Goal: Task Accomplishment & Management: Complete application form

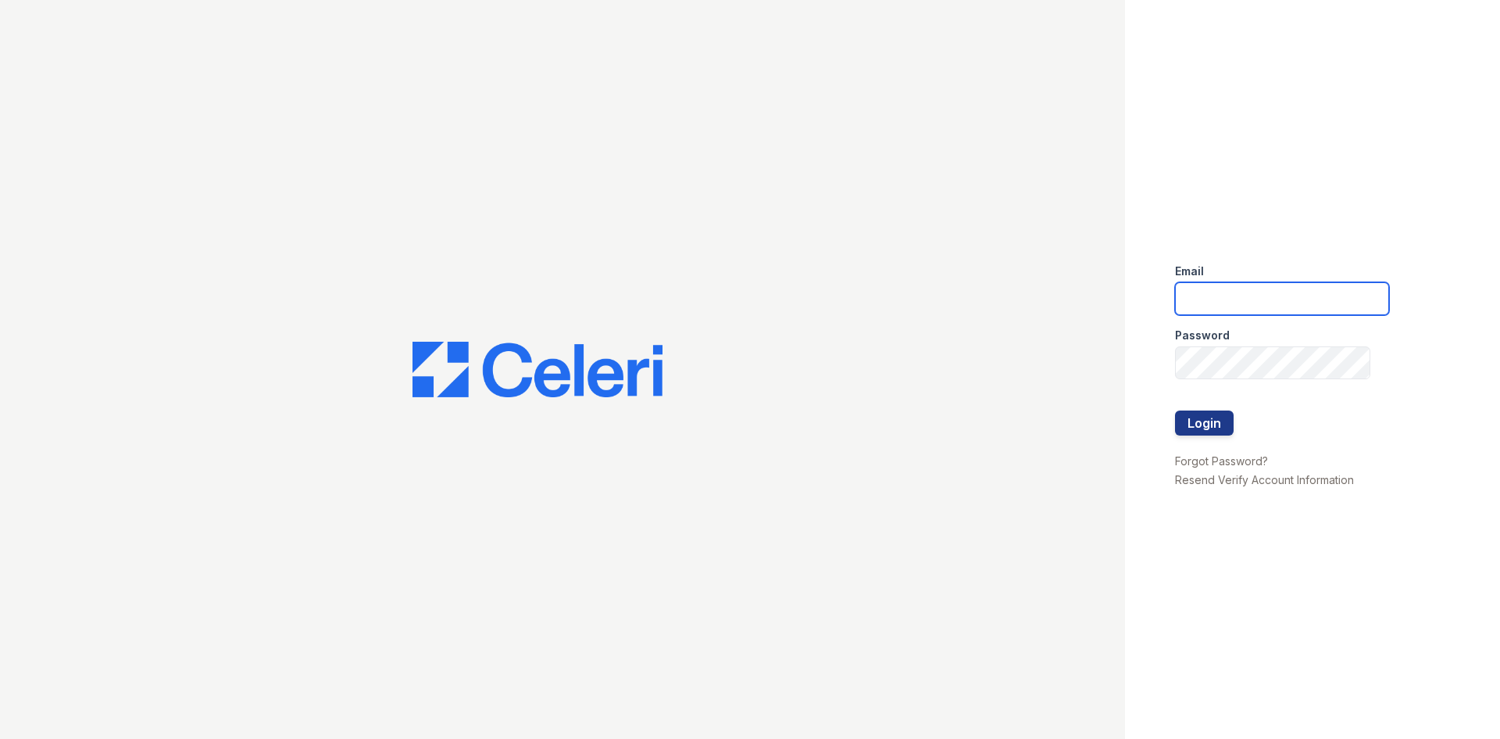
click at [1250, 295] on input "email" at bounding box center [1282, 298] width 214 height 33
type input "arrive2801@trinity-pm.com"
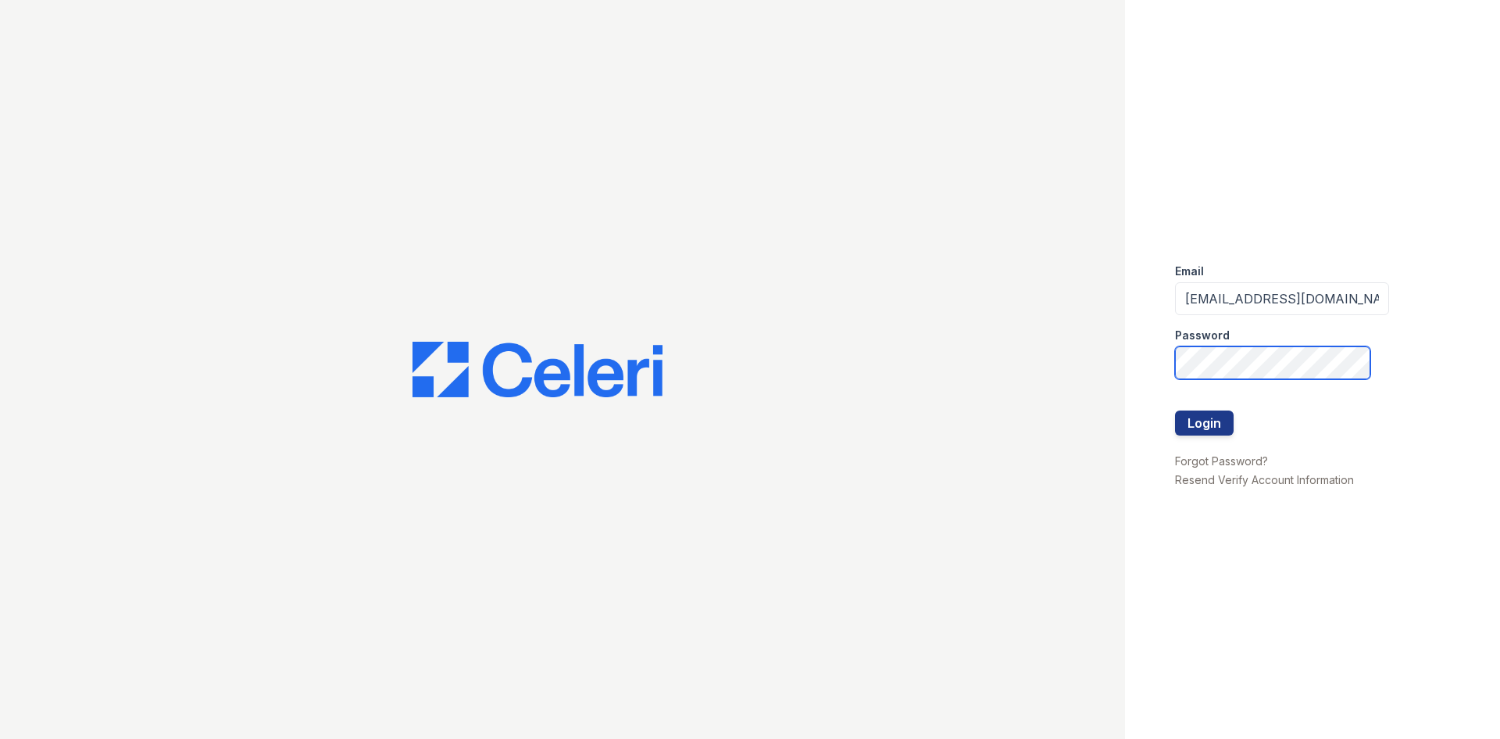
click at [1175, 410] on button "Login" at bounding box center [1204, 422] width 59 height 25
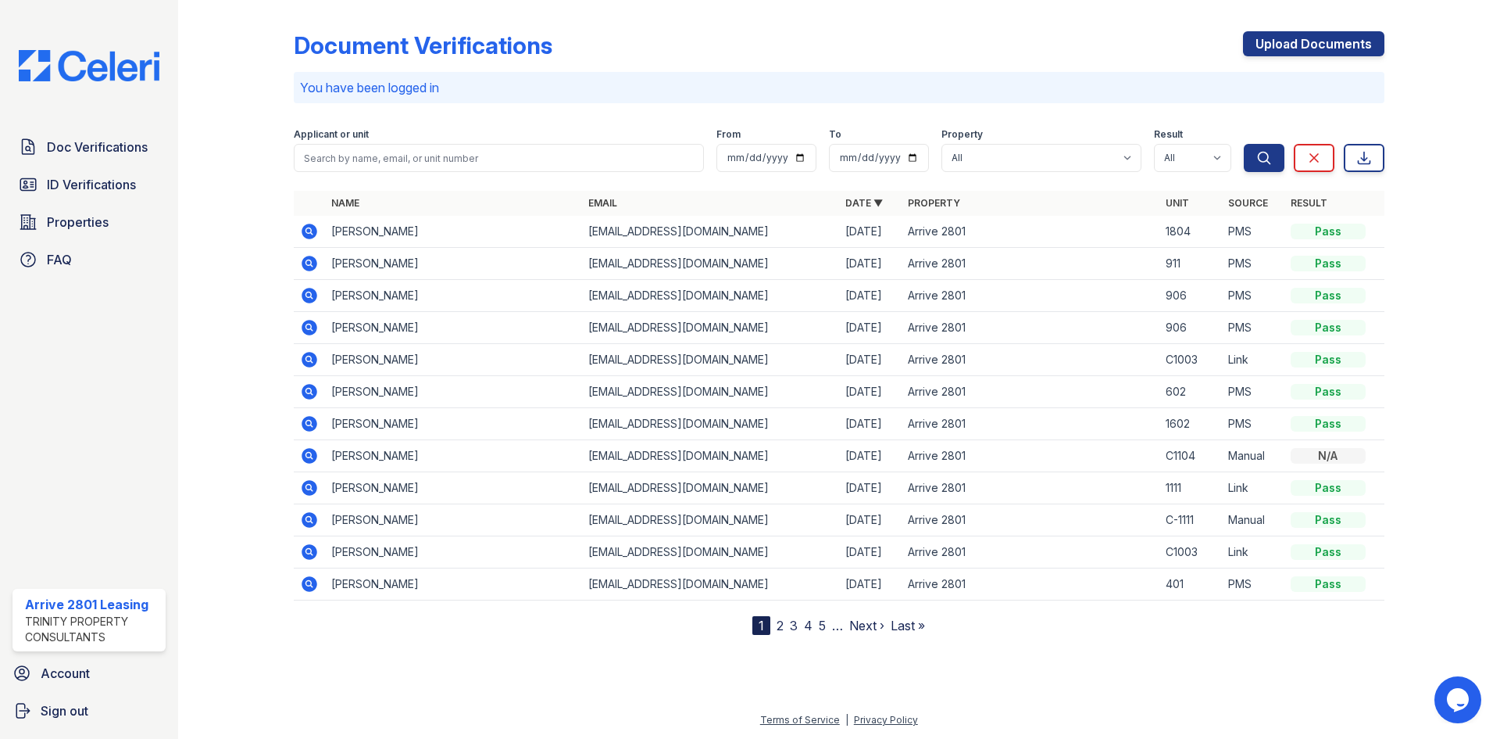
click at [302, 234] on icon at bounding box center [309, 231] width 19 height 19
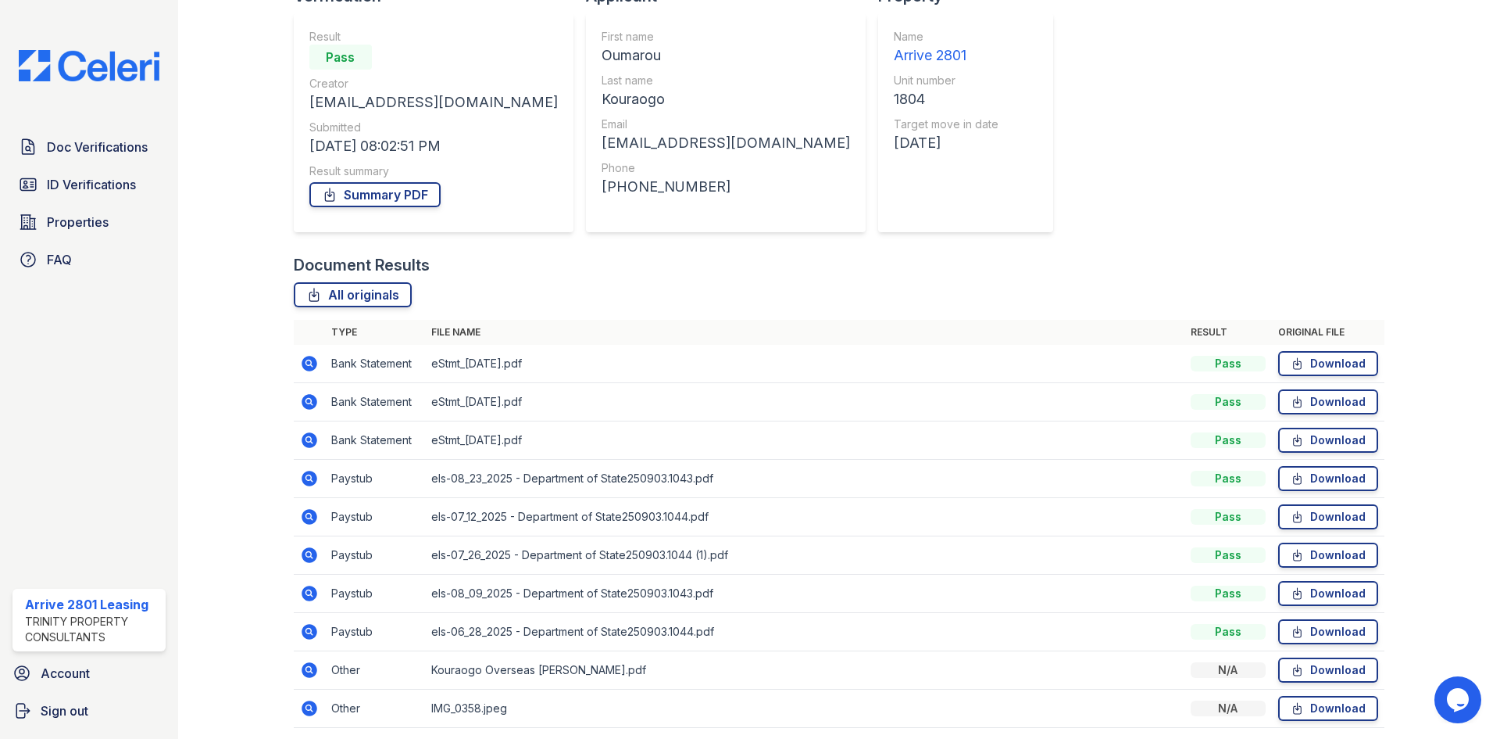
scroll to position [156, 0]
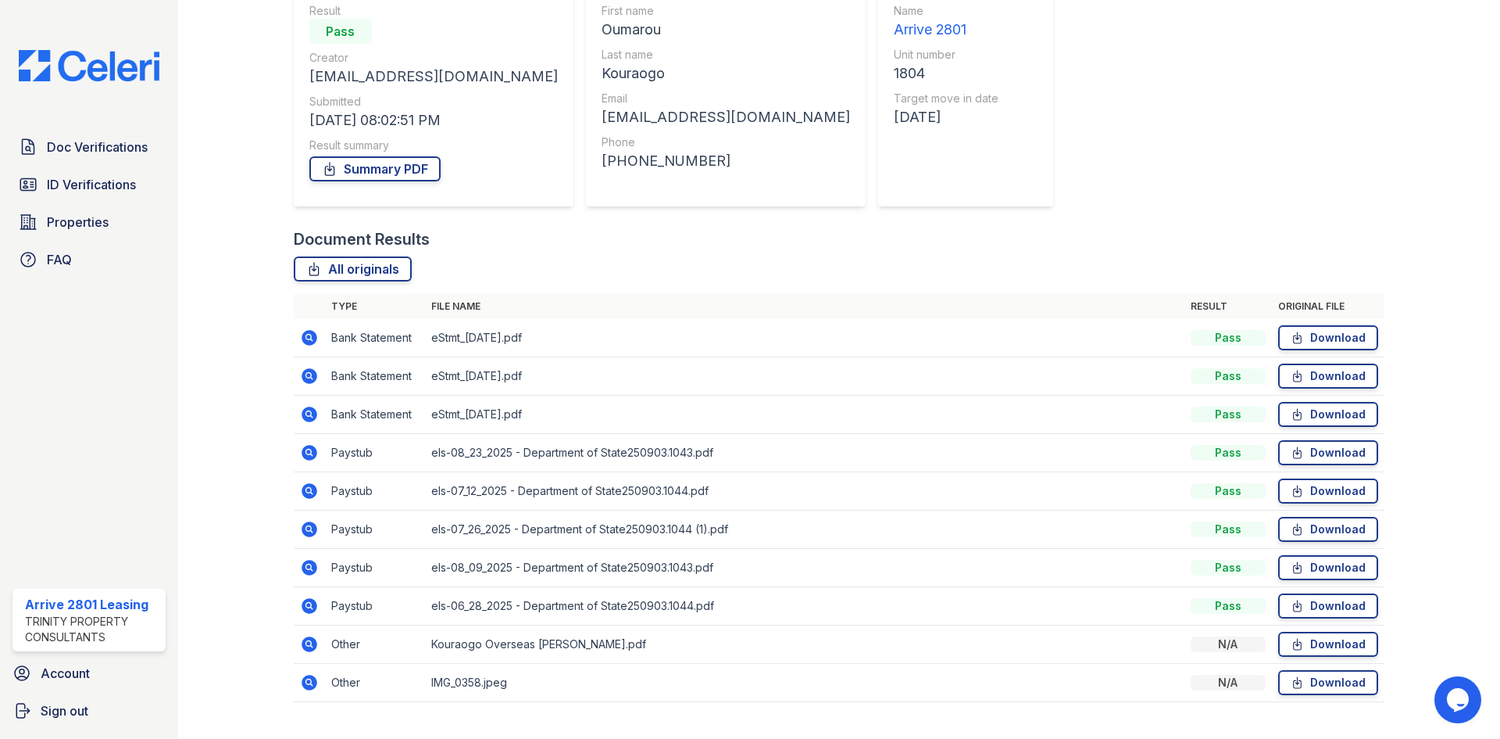
click at [302, 642] on icon at bounding box center [310, 644] width 16 height 16
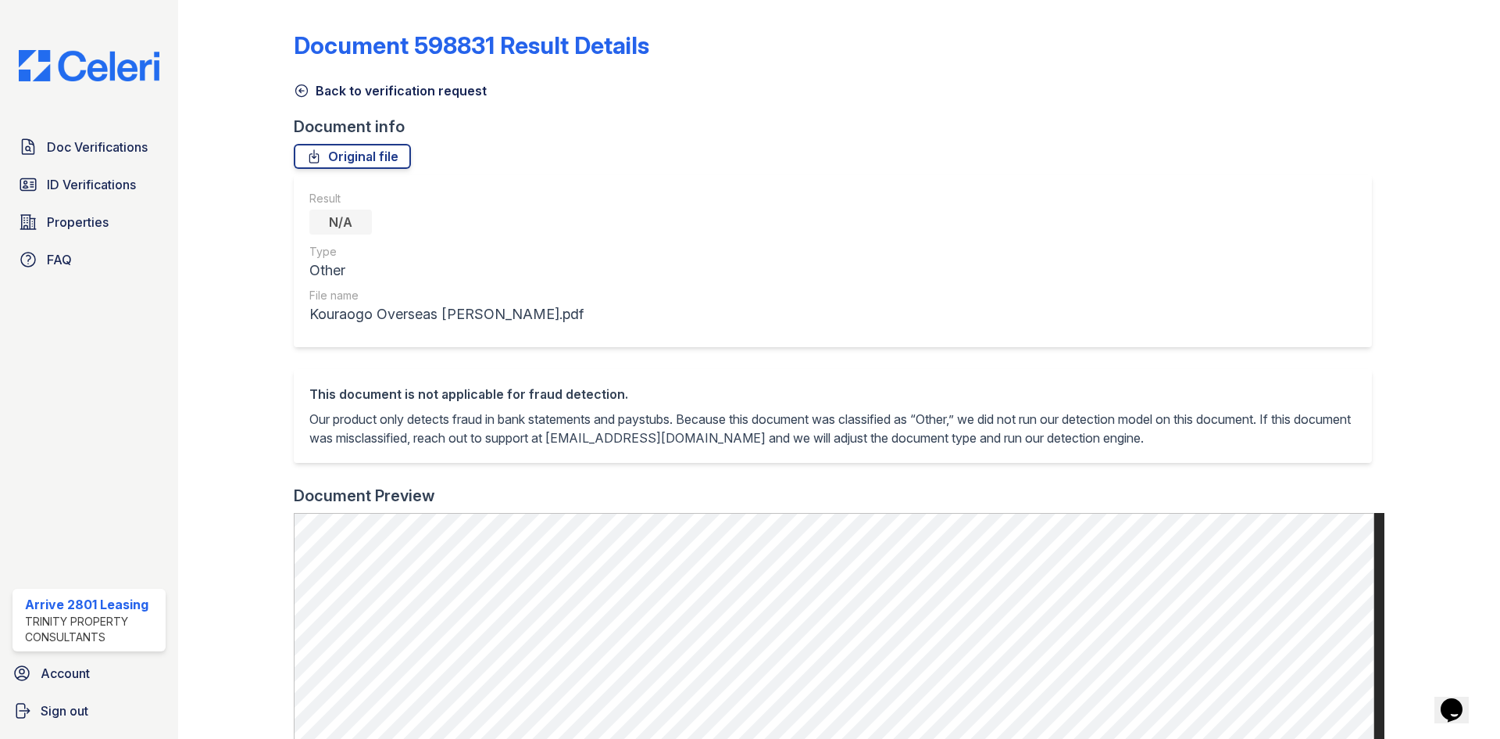
click at [301, 87] on icon at bounding box center [302, 91] width 16 height 16
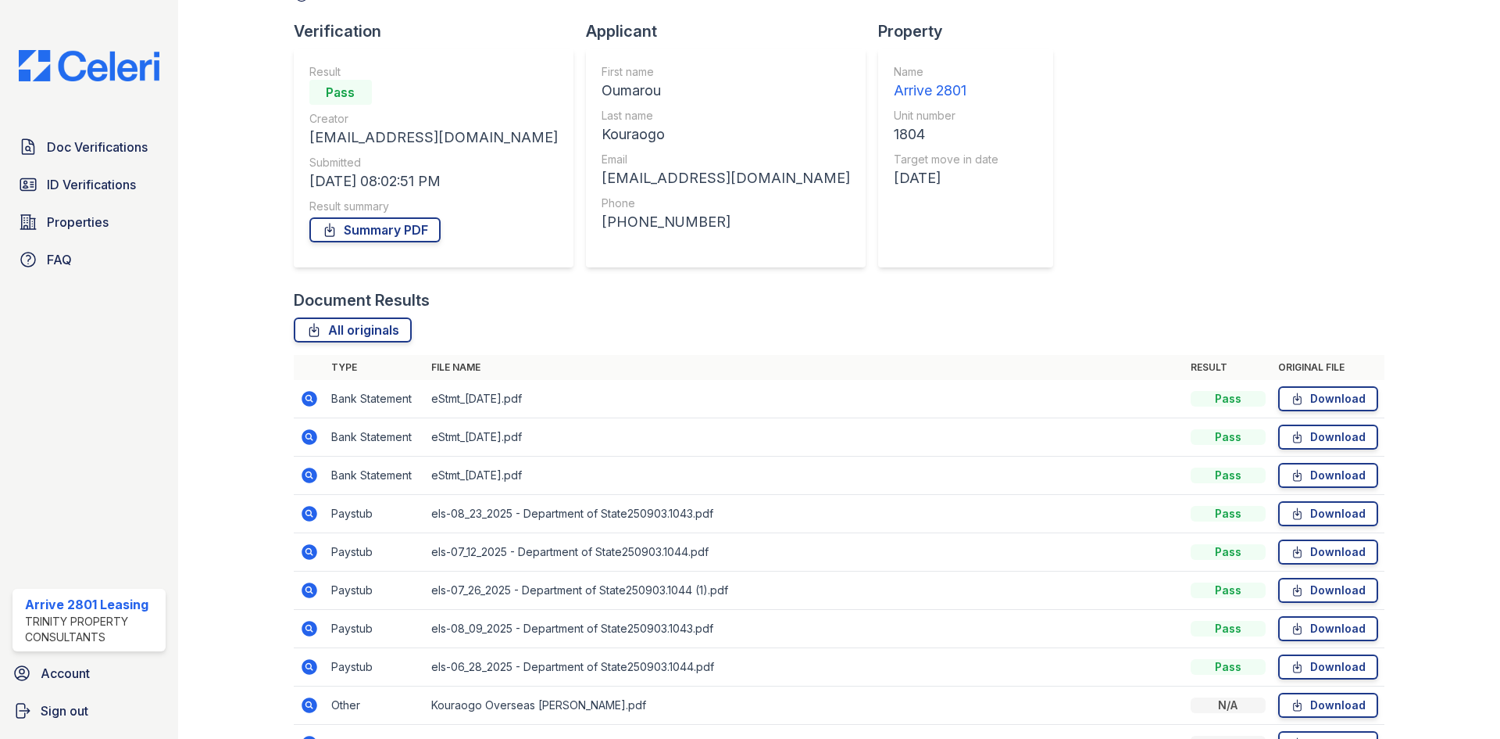
scroll to position [188, 0]
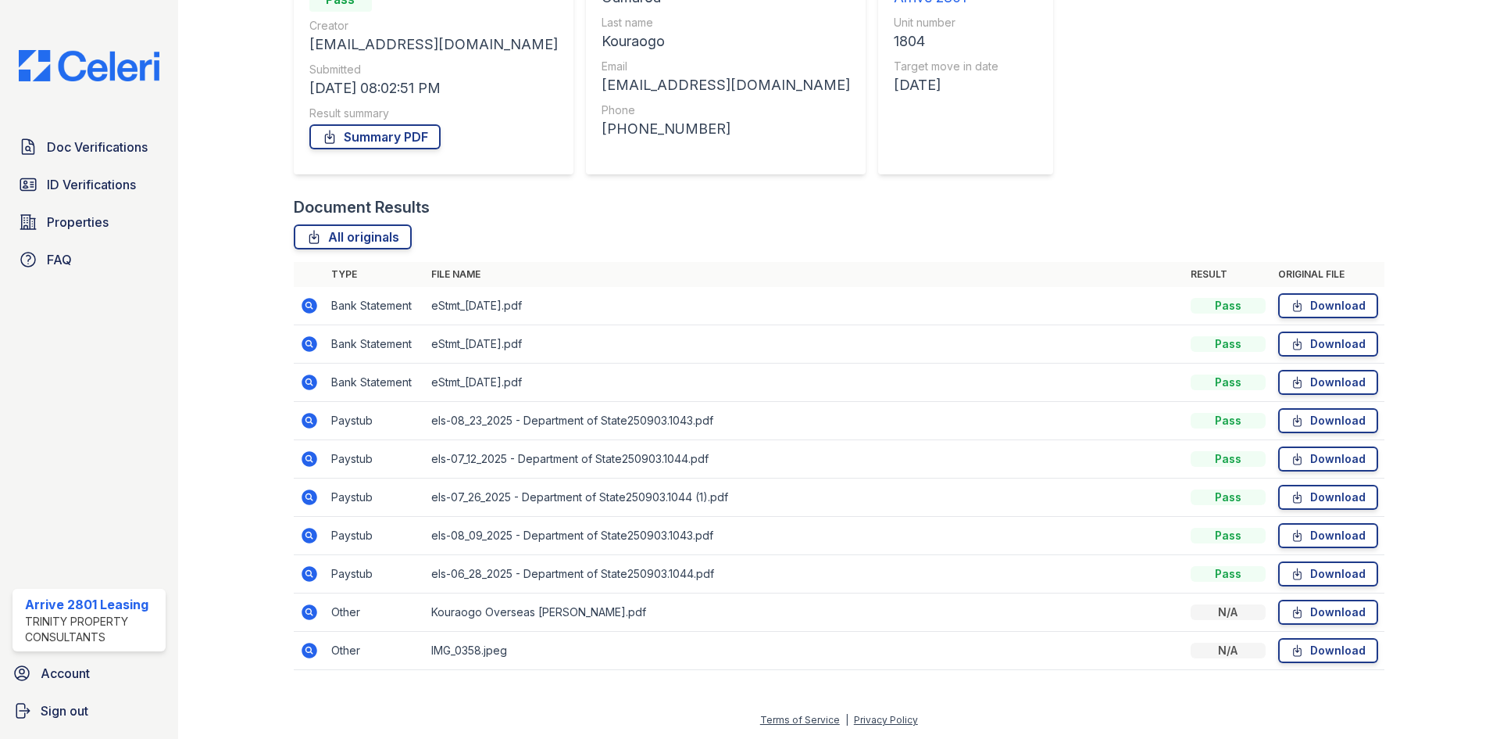
click at [313, 648] on icon at bounding box center [310, 650] width 16 height 16
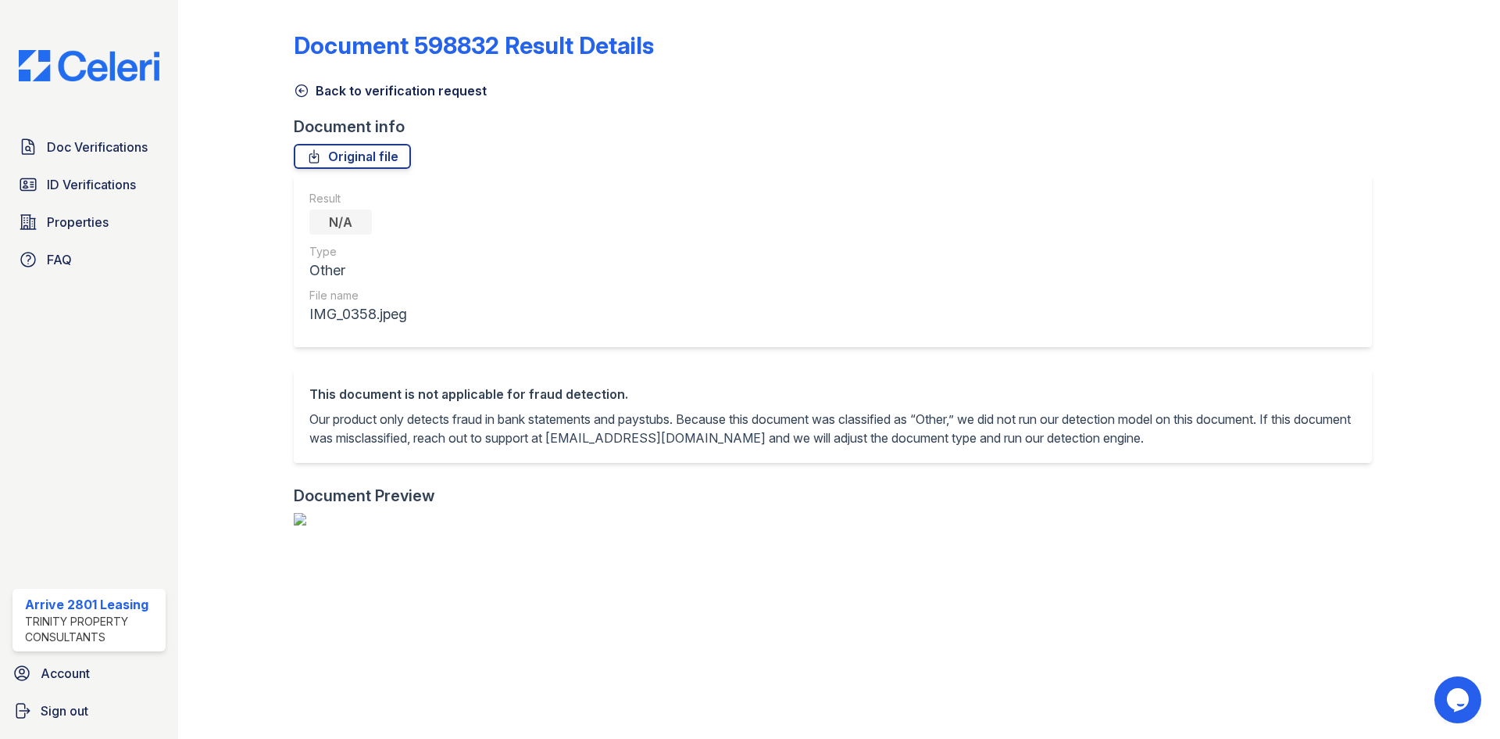
click at [300, 91] on icon at bounding box center [302, 91] width 16 height 16
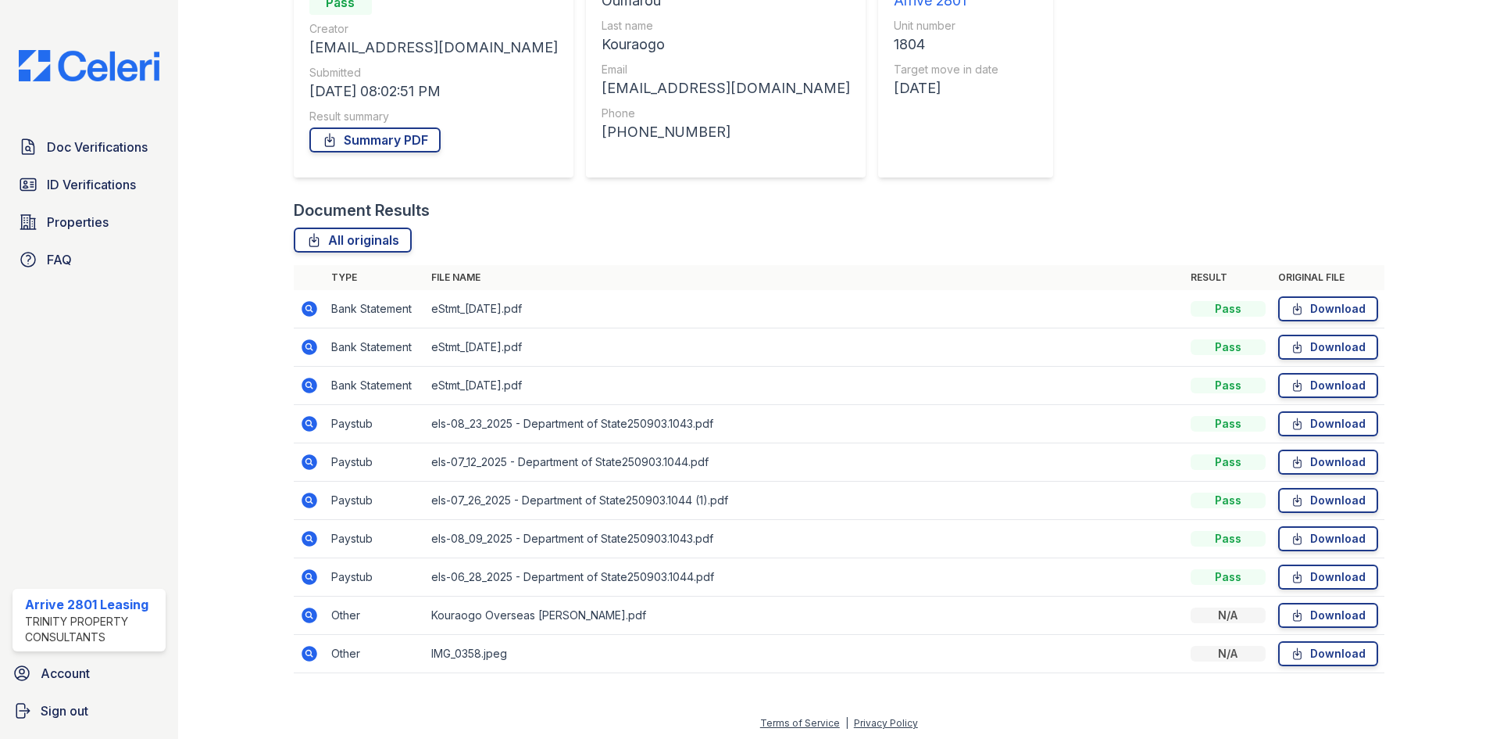
scroll to position [188, 0]
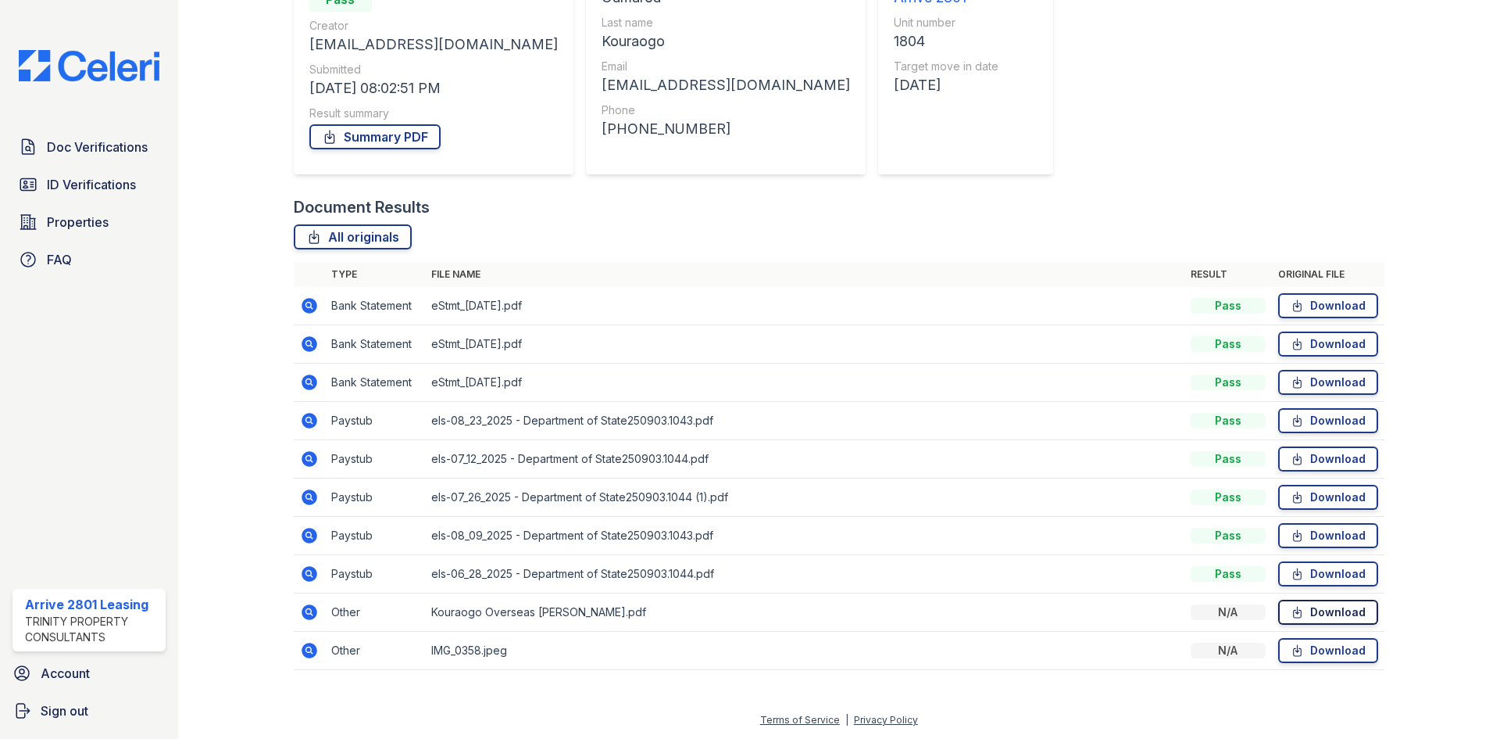
click at [1291, 613] on icon at bounding box center [1297, 612] width 13 height 16
click at [122, 224] on link "Properties" at bounding box center [89, 221] width 153 height 31
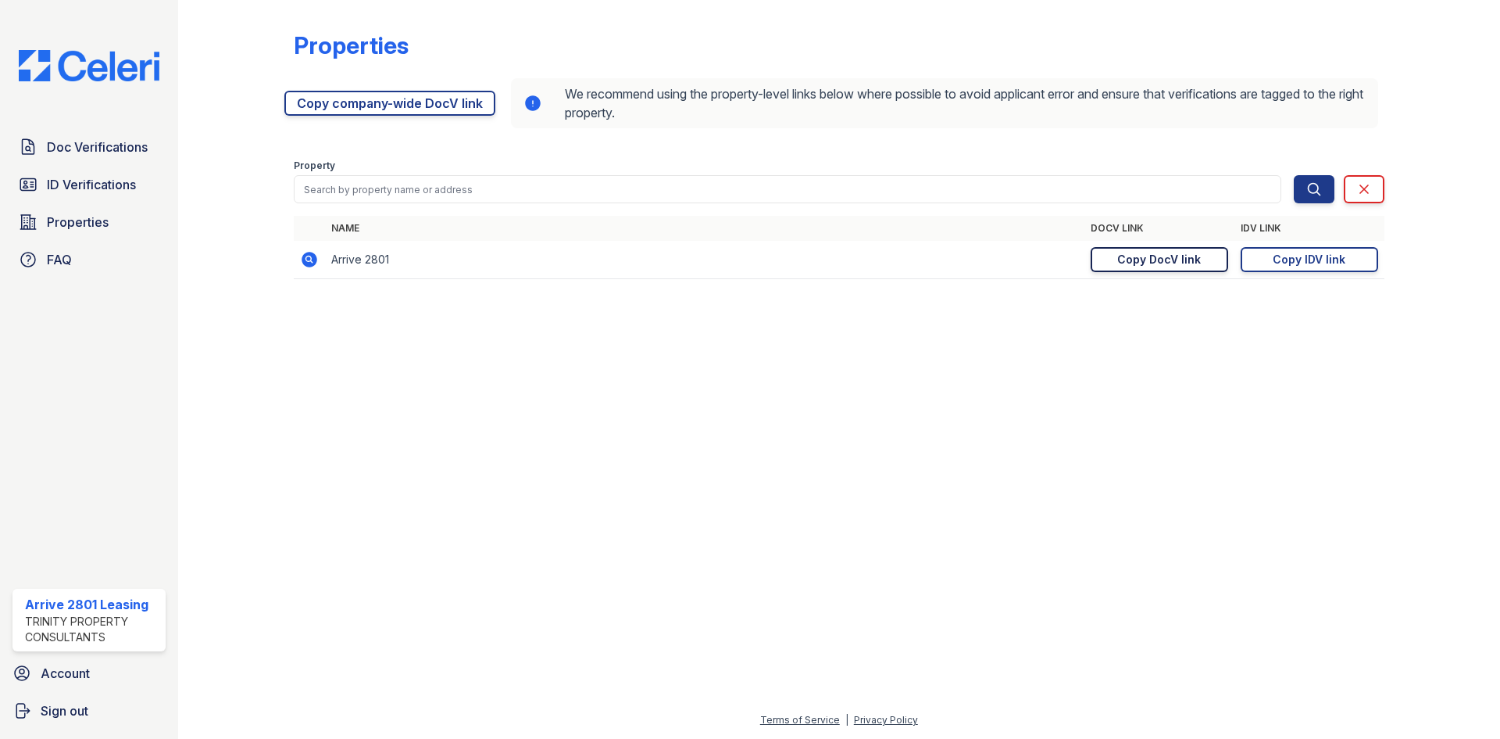
click at [1188, 262] on div "Copy DocV link" at bounding box center [1160, 260] width 84 height 16
click at [102, 142] on span "Doc Verifications" at bounding box center [97, 147] width 101 height 19
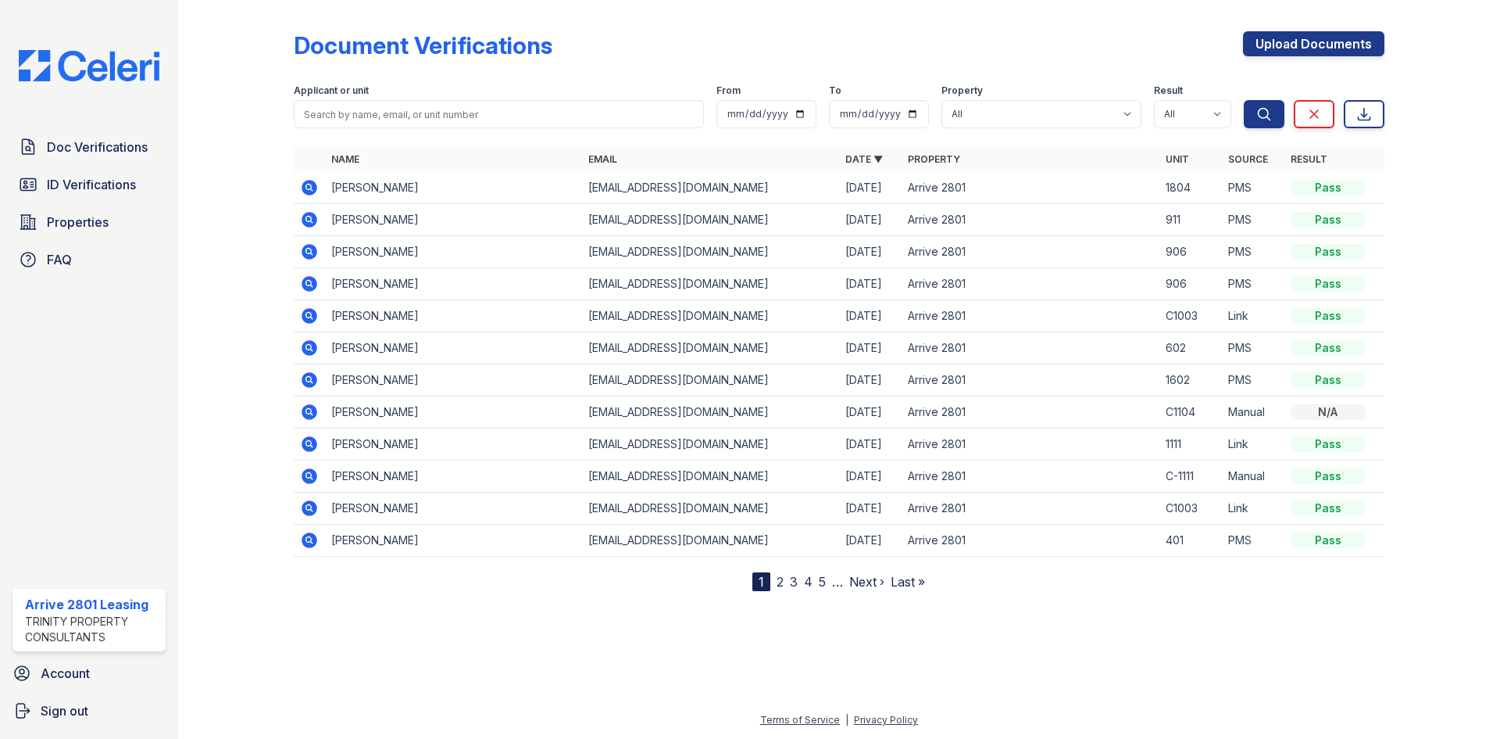
click at [1280, 59] on div "Upload Documents" at bounding box center [1313, 51] width 141 height 41
click at [1281, 51] on link "Upload Documents" at bounding box center [1313, 43] width 141 height 25
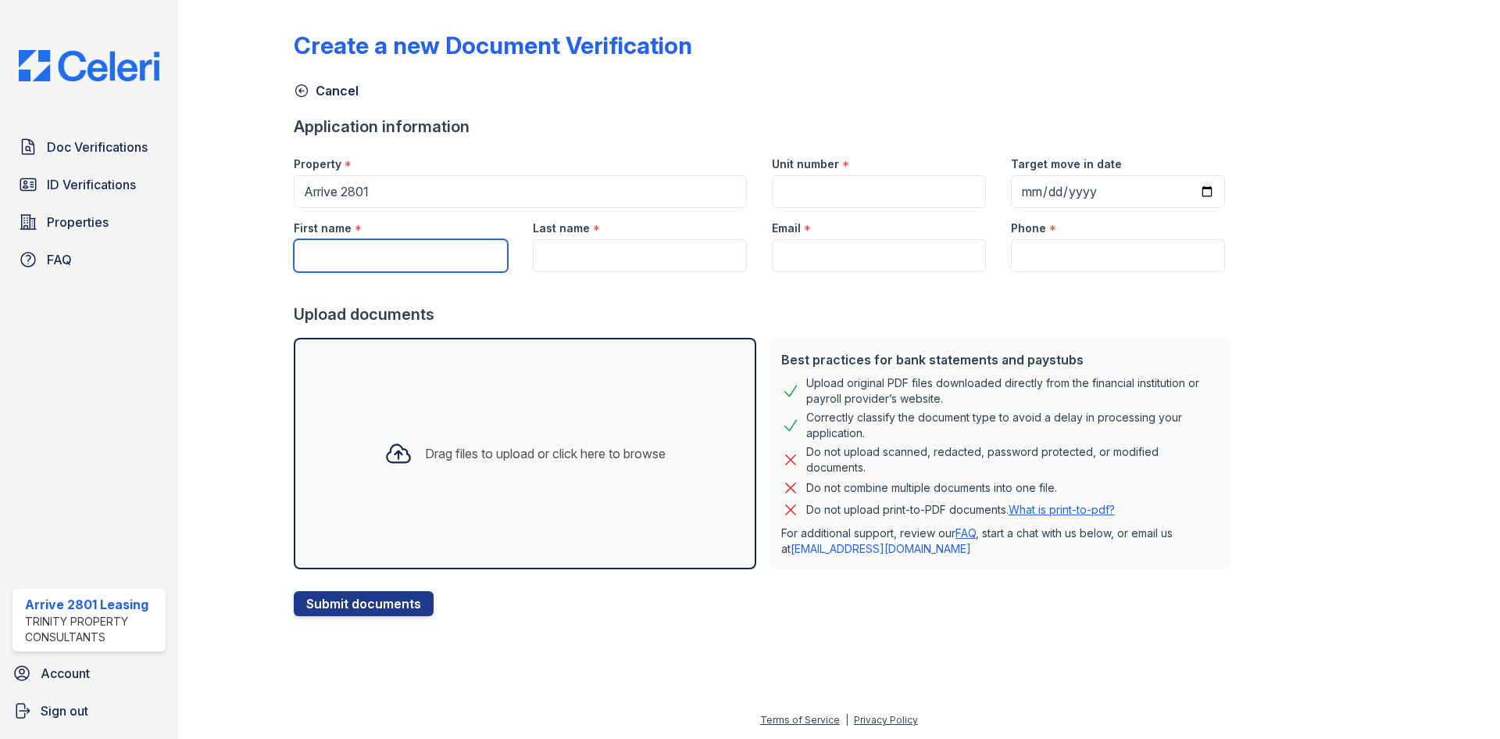
click at [426, 247] on input "First name" at bounding box center [401, 255] width 214 height 33
type input "Oumarou"
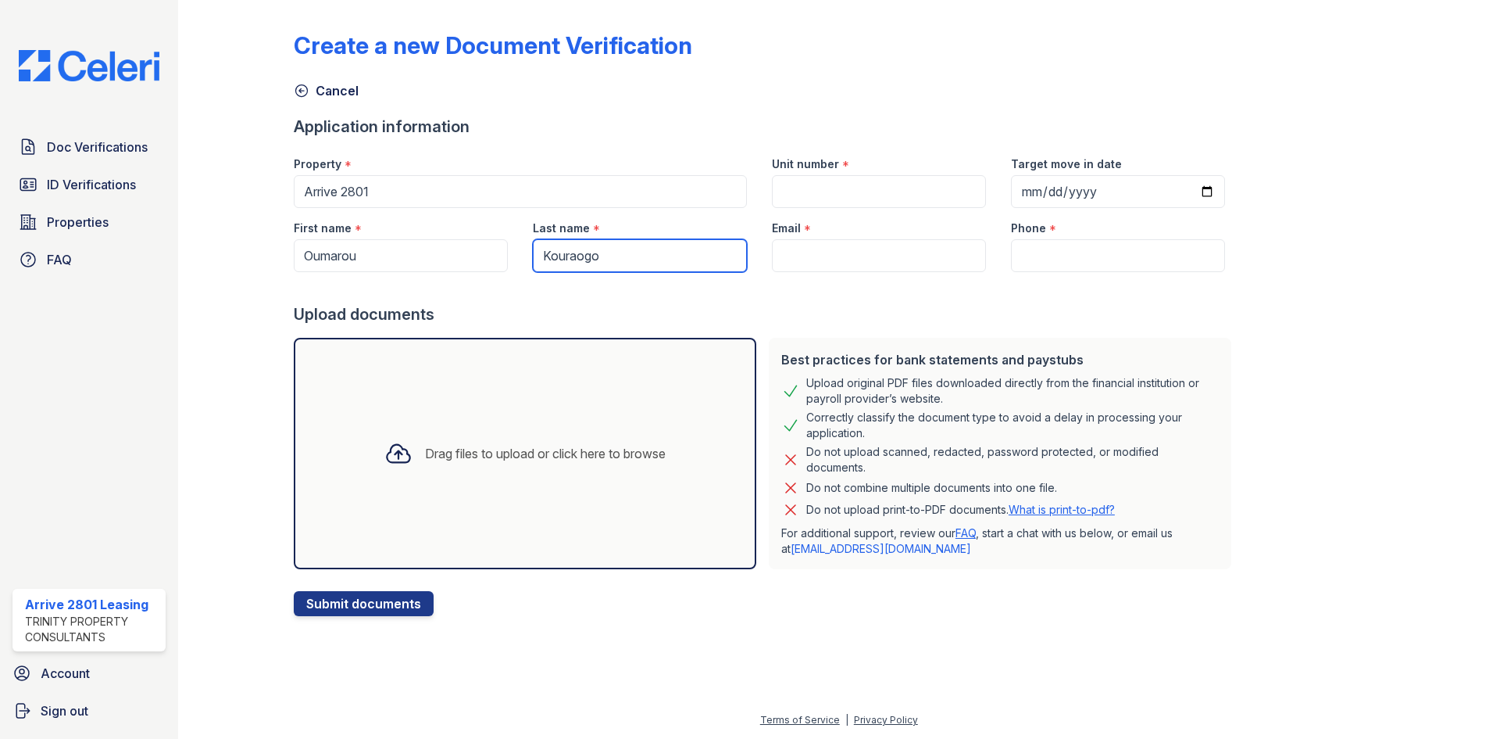
type input "Kouraogo"
click at [798, 206] on input "Unit number" at bounding box center [879, 191] width 214 height 33
type input "A1804"
click at [826, 257] on input "Email" at bounding box center [879, 255] width 214 height 33
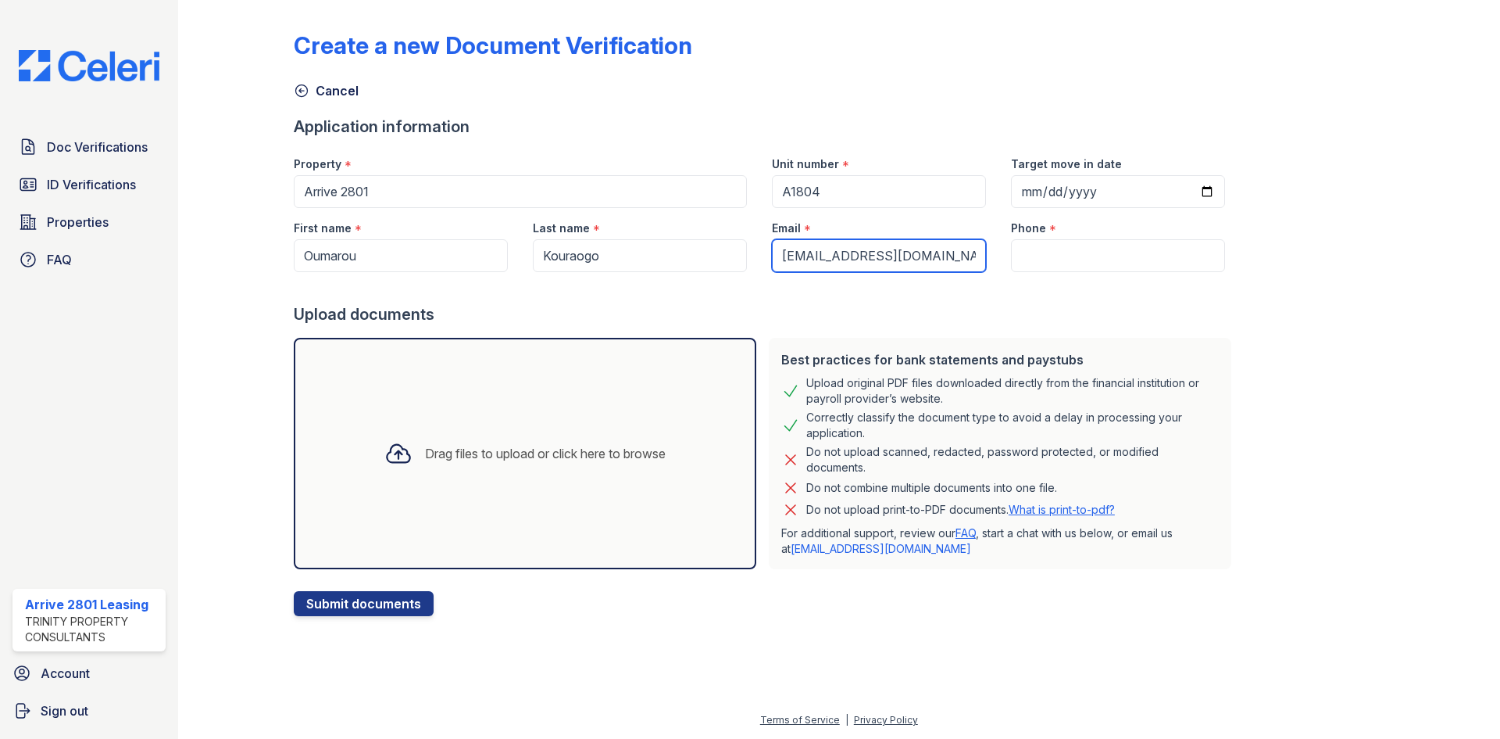
type input "[EMAIL_ADDRESS][DOMAIN_NAME]"
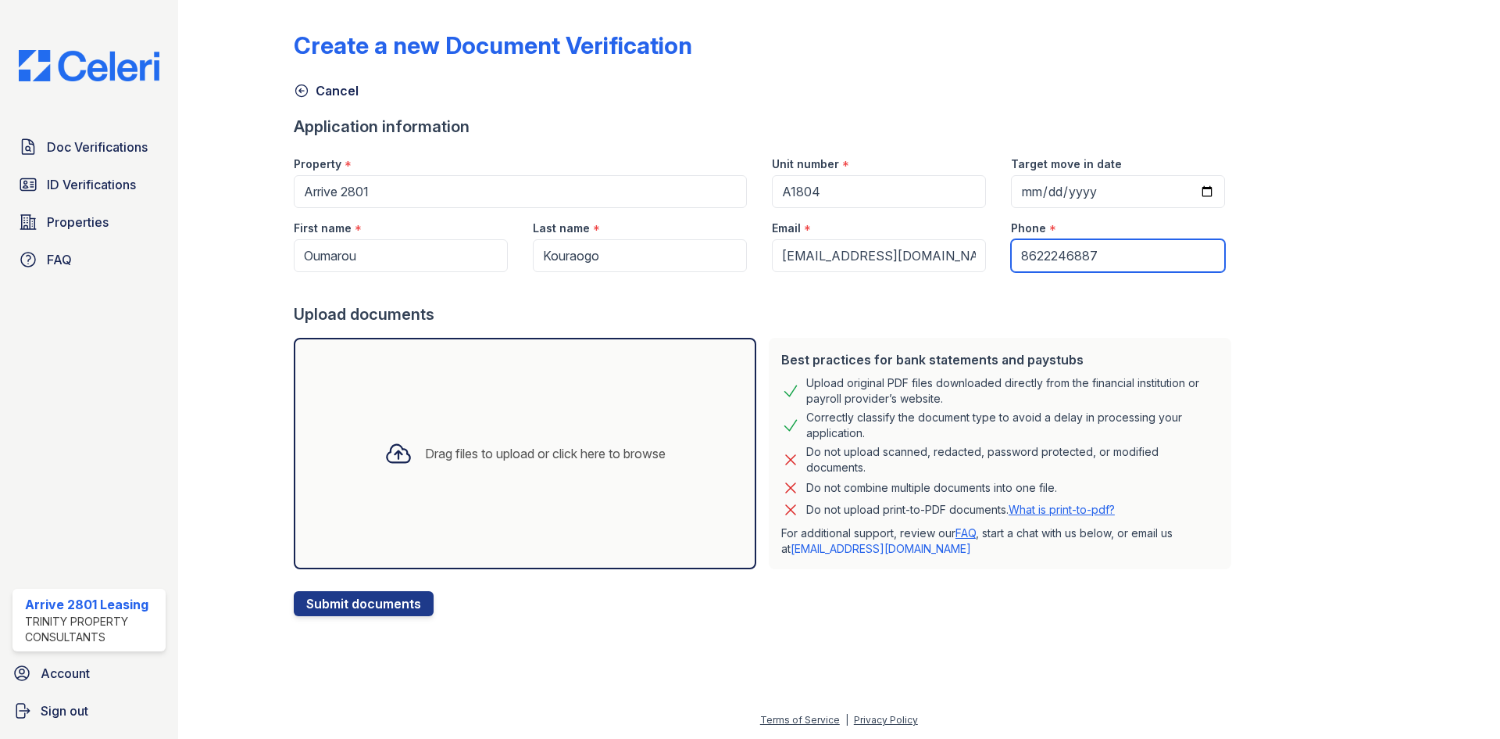
type input "8622246887"
click at [437, 471] on div "Drag files to upload or click here to browse" at bounding box center [525, 453] width 306 height 53
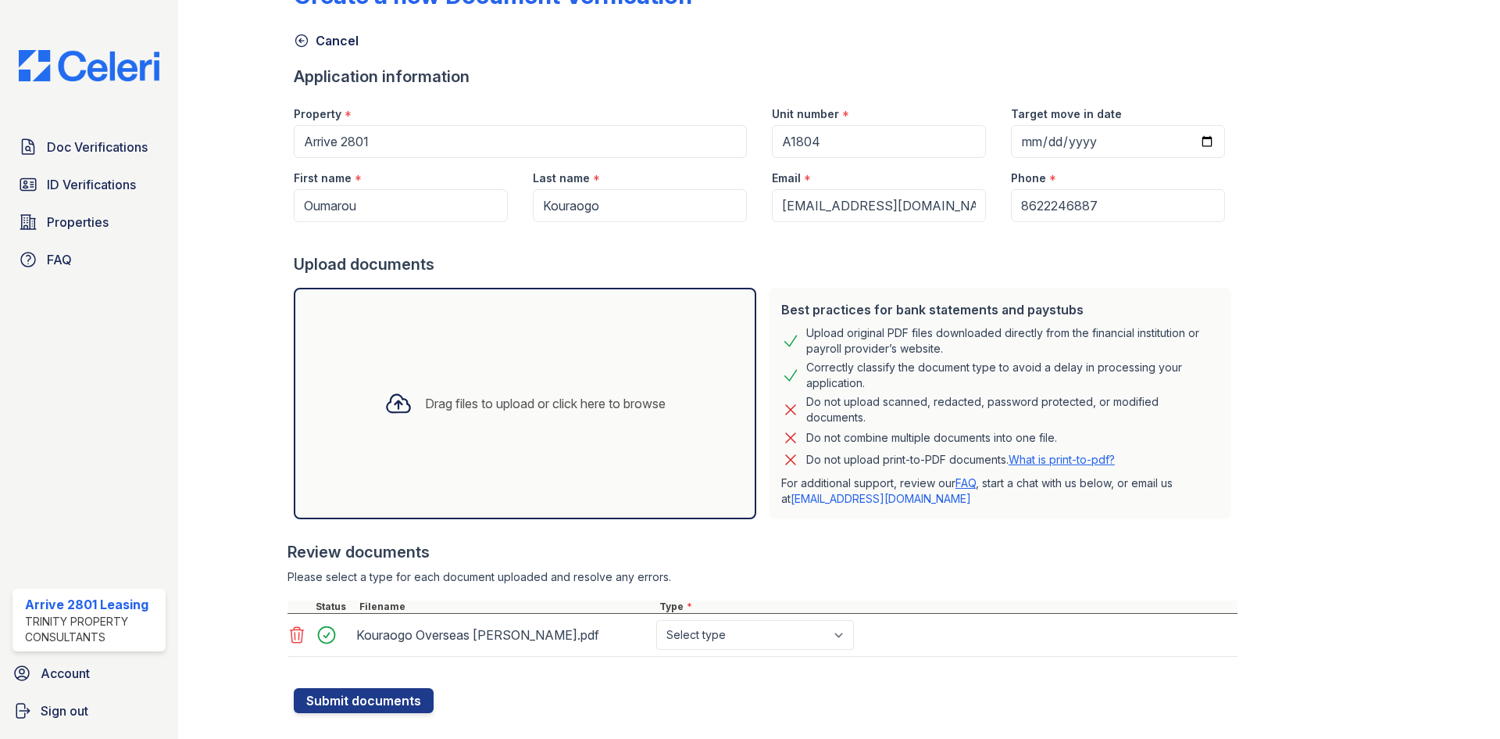
scroll to position [77, 0]
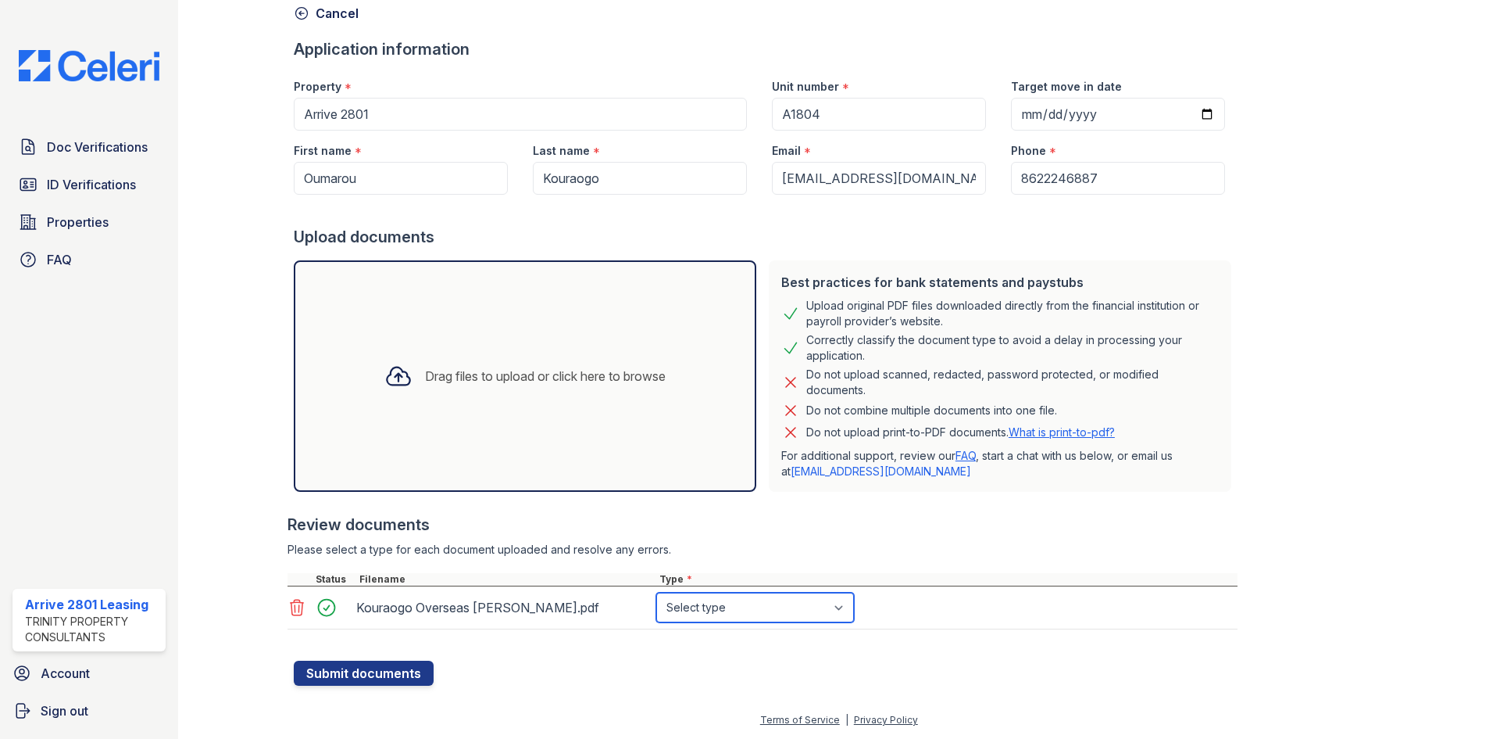
click at [753, 611] on select "Select type Paystub Bank Statement Offer Letter Tax Documents Benefit Award Let…" at bounding box center [755, 607] width 198 height 30
select select "offer_letter"
click at [656, 592] on select "Select type Paystub Bank Statement Offer Letter Tax Documents Benefit Award Let…" at bounding box center [755, 607] width 198 height 30
click at [374, 673] on button "Submit documents" at bounding box center [364, 672] width 140 height 25
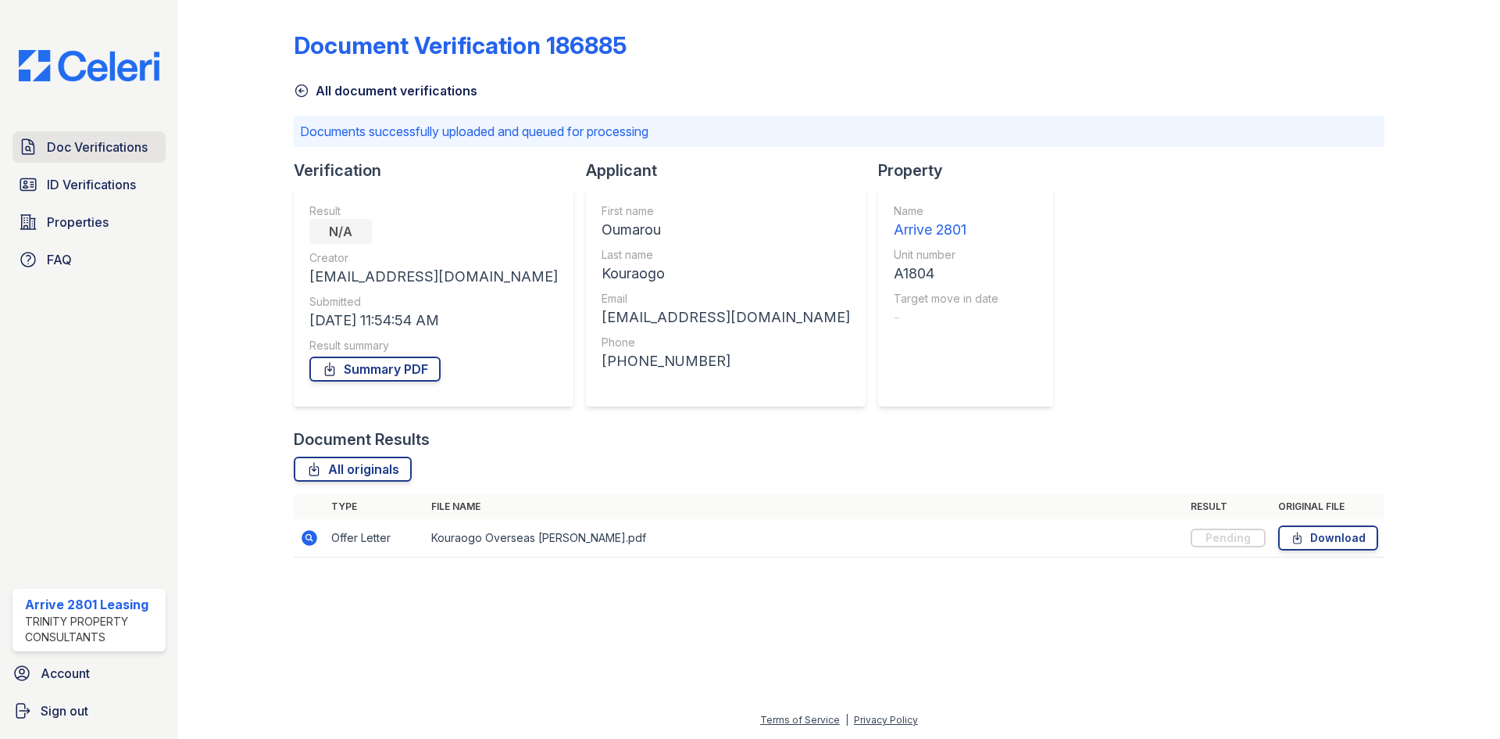
click at [77, 151] on span "Doc Verifications" at bounding box center [97, 147] width 101 height 19
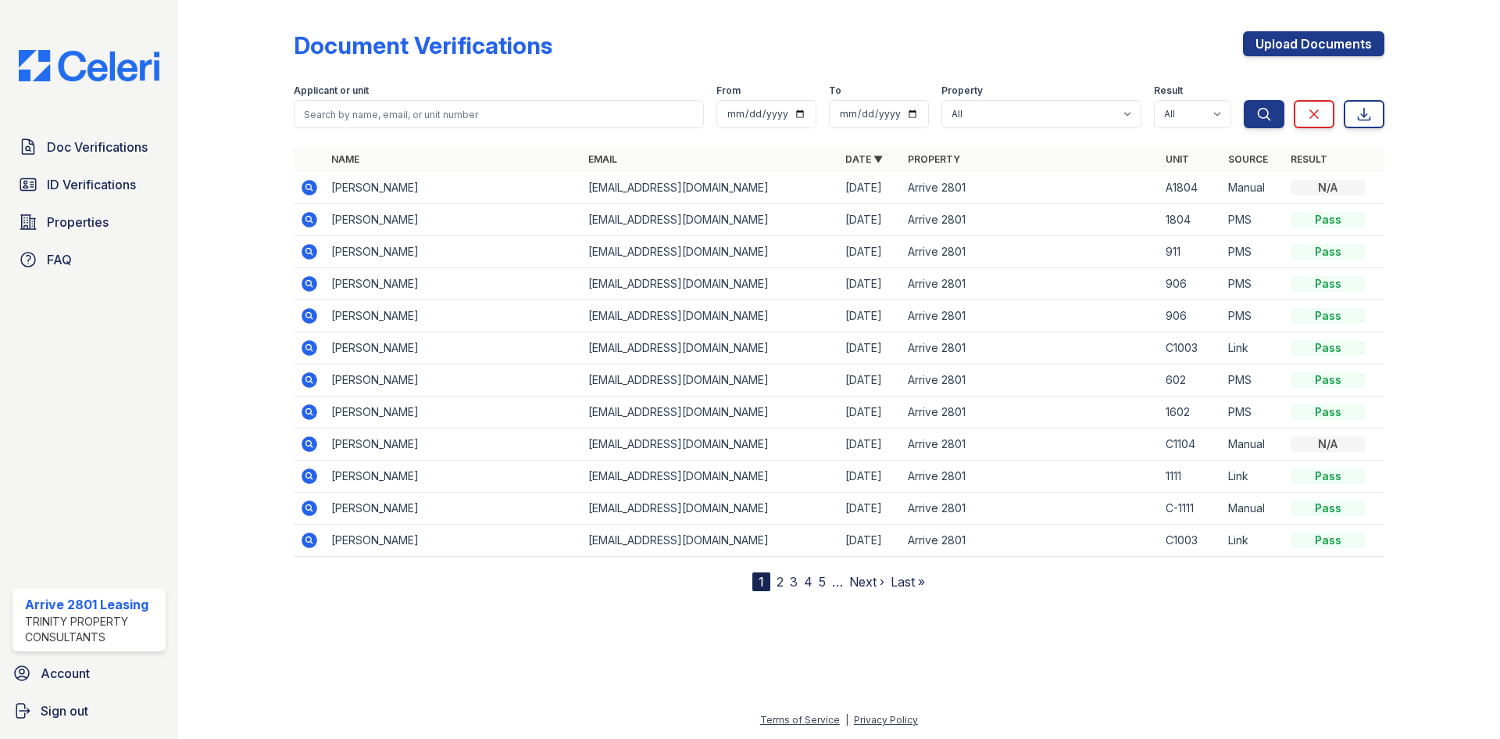
click at [308, 184] on icon at bounding box center [309, 187] width 19 height 19
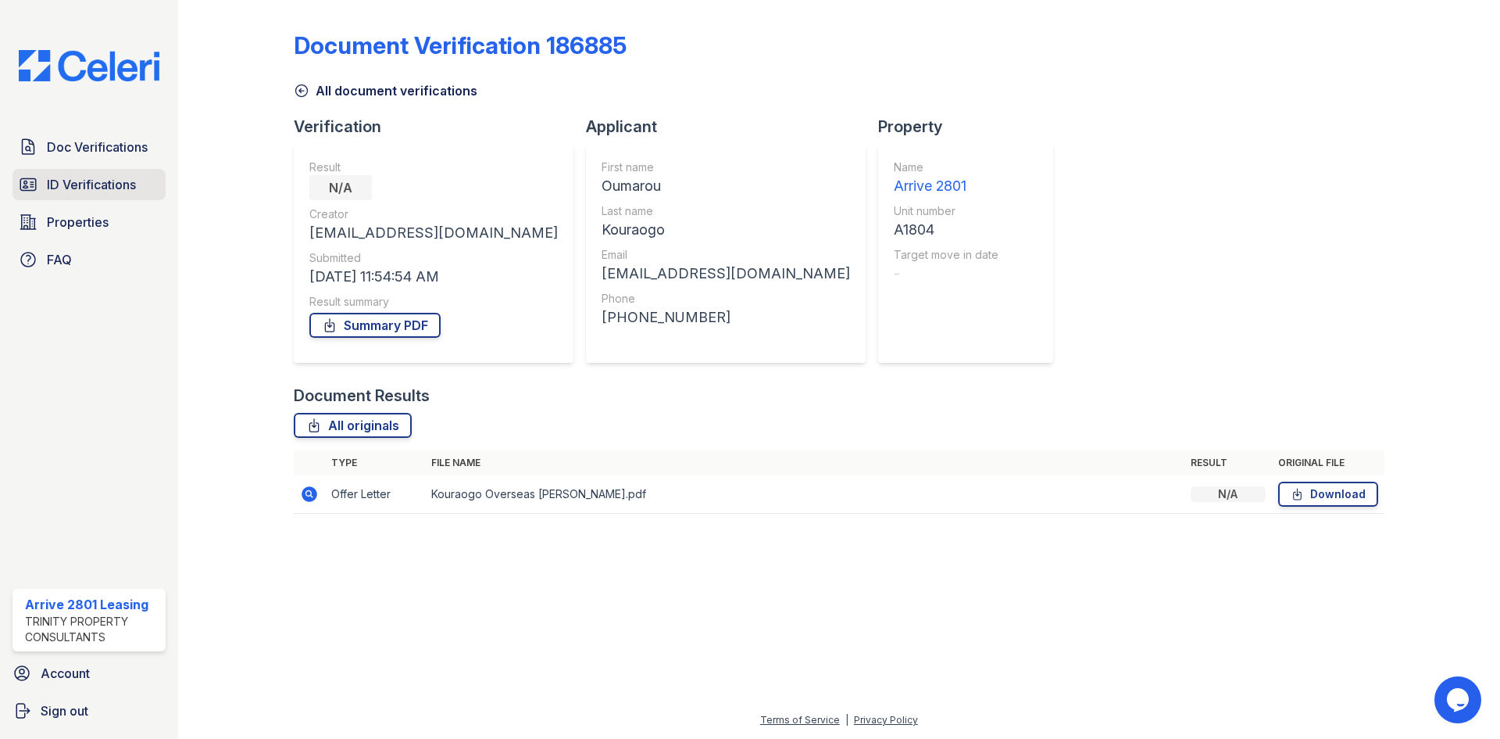
click at [84, 192] on span "ID Verifications" at bounding box center [91, 184] width 89 height 19
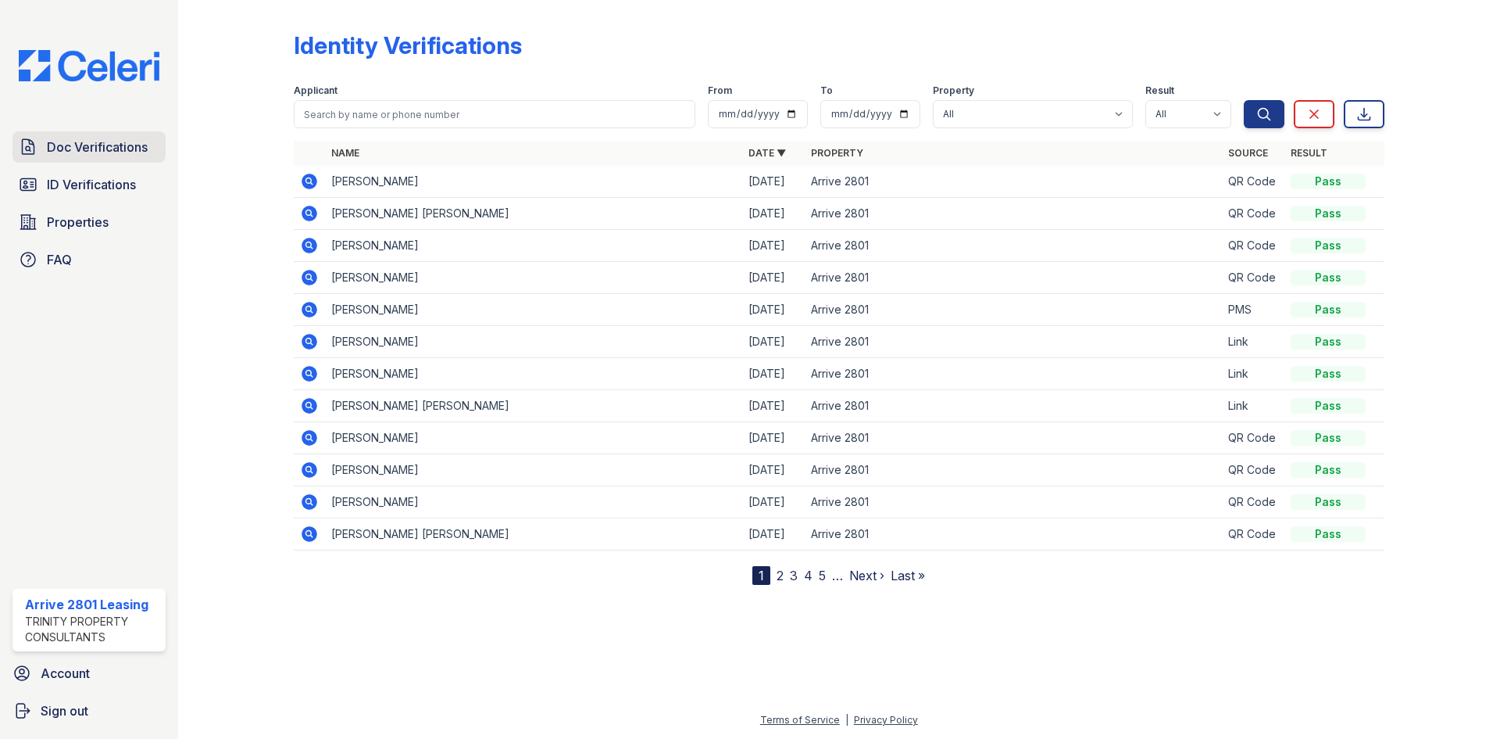
click at [83, 159] on link "Doc Verifications" at bounding box center [89, 146] width 153 height 31
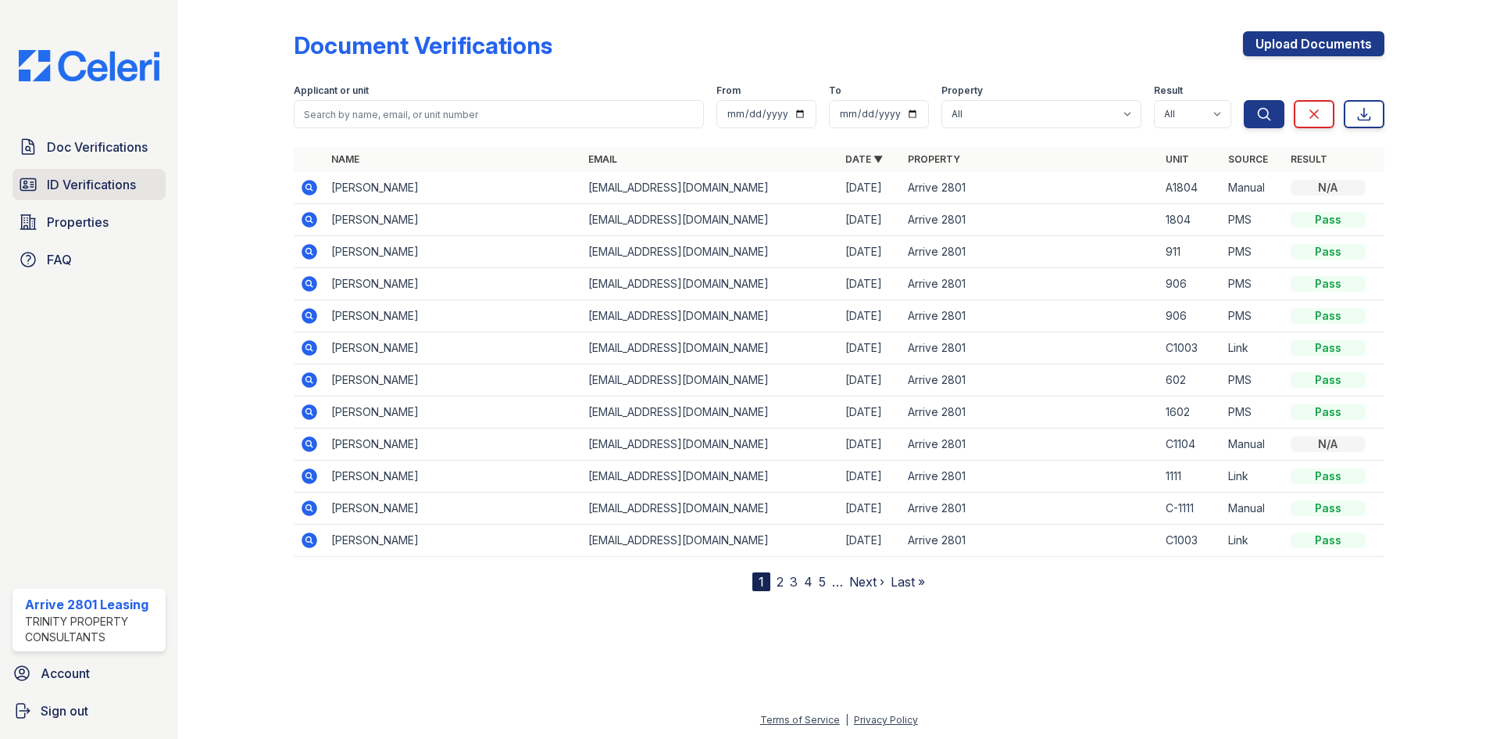
click at [93, 183] on span "ID Verifications" at bounding box center [91, 184] width 89 height 19
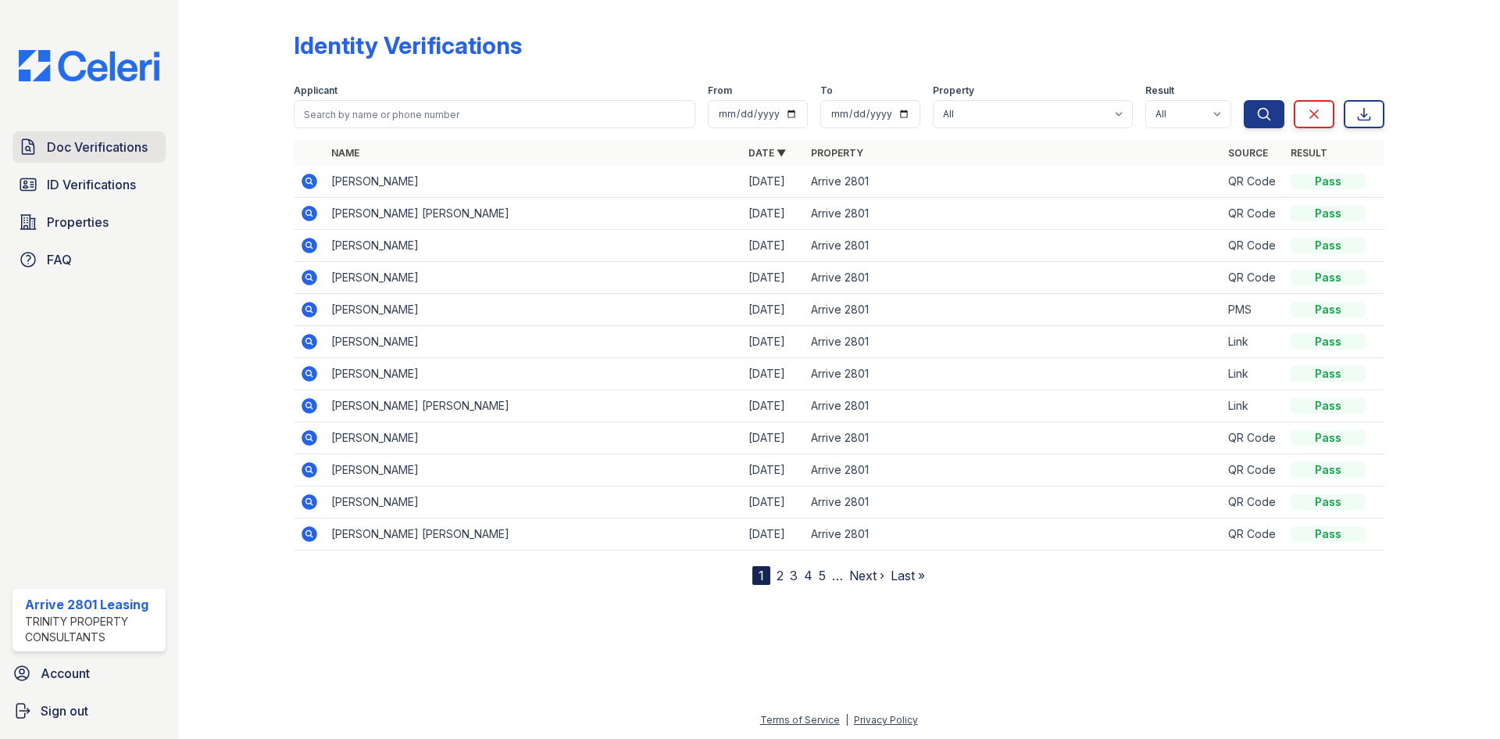
click at [94, 150] on span "Doc Verifications" at bounding box center [97, 147] width 101 height 19
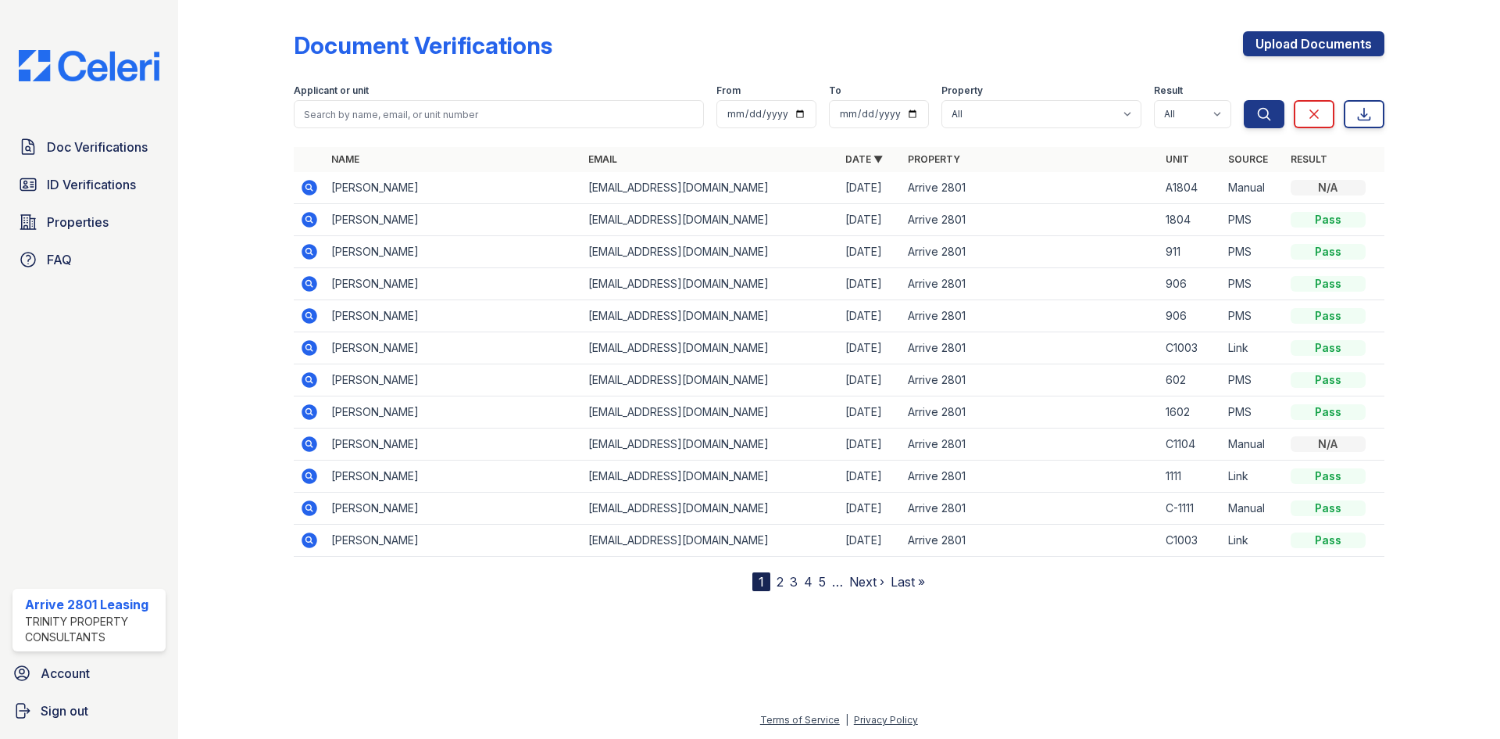
click at [314, 187] on icon at bounding box center [310, 188] width 16 height 16
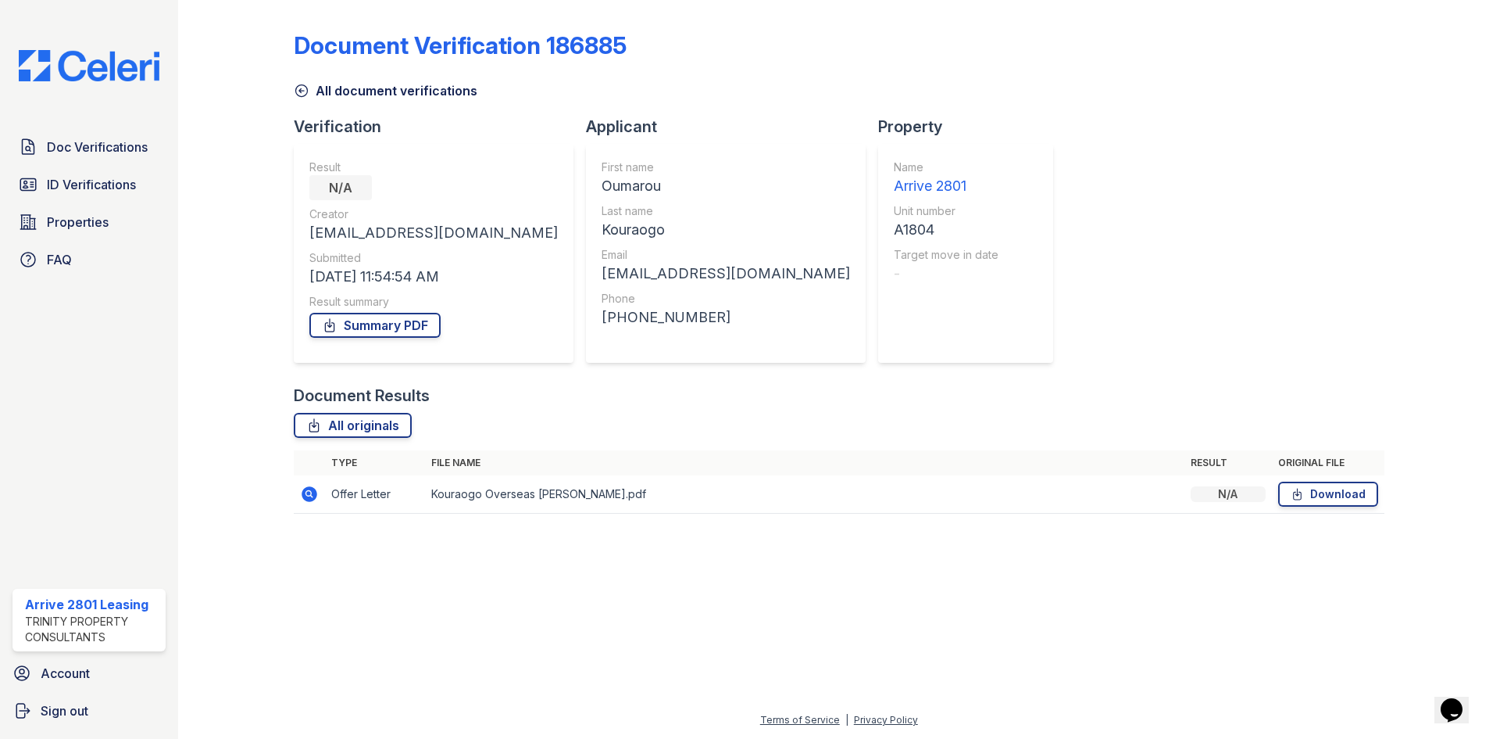
click at [1216, 489] on div "N/A" at bounding box center [1228, 494] width 75 height 16
click at [404, 331] on link "Summary PDF" at bounding box center [374, 325] width 131 height 25
click at [304, 501] on icon at bounding box center [309, 494] width 19 height 19
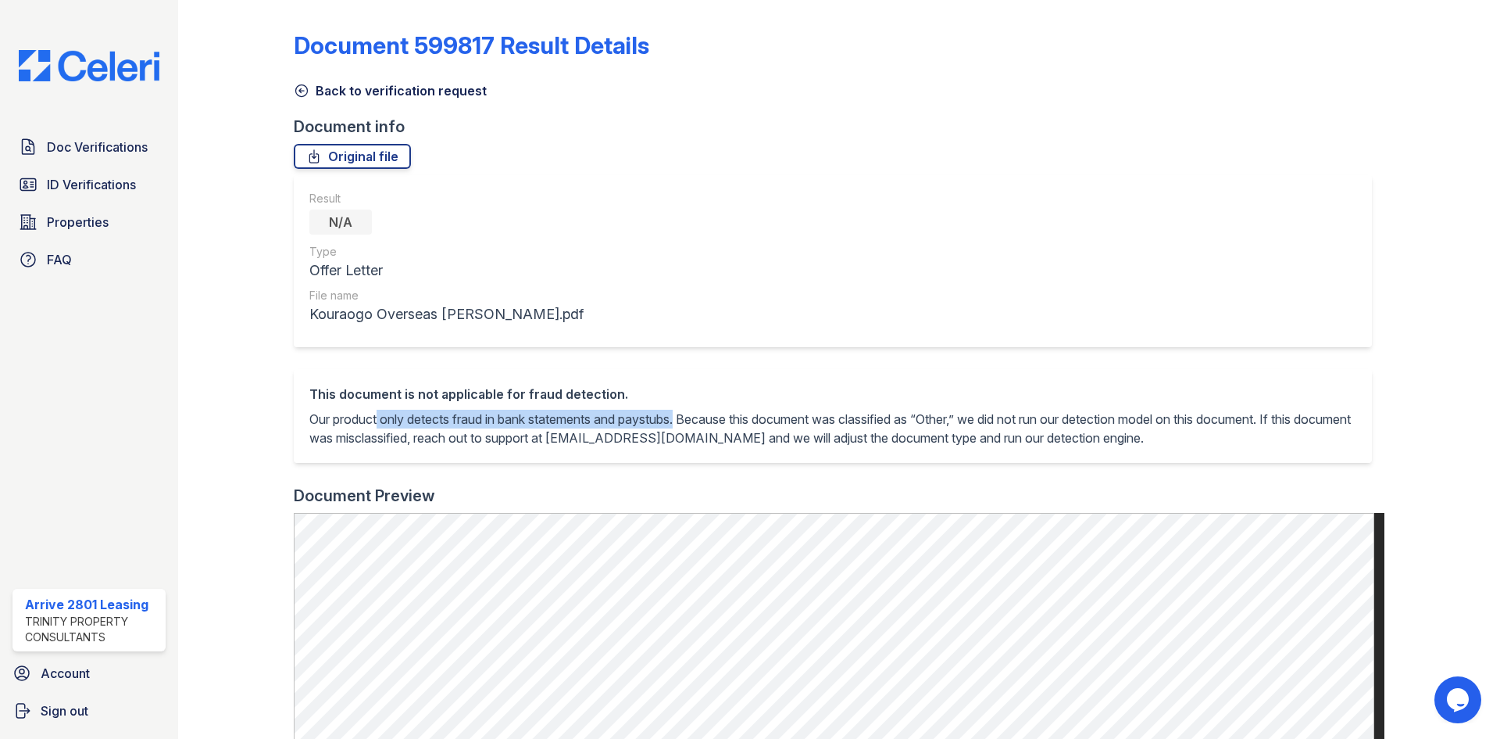
drag, startPoint x: 372, startPoint y: 422, endPoint x: 685, endPoint y: 419, distance: 313.4
click at [685, 419] on p "Our product only detects fraud in bank statements and paystubs. Because this do…" at bounding box center [832, 429] width 1047 height 38
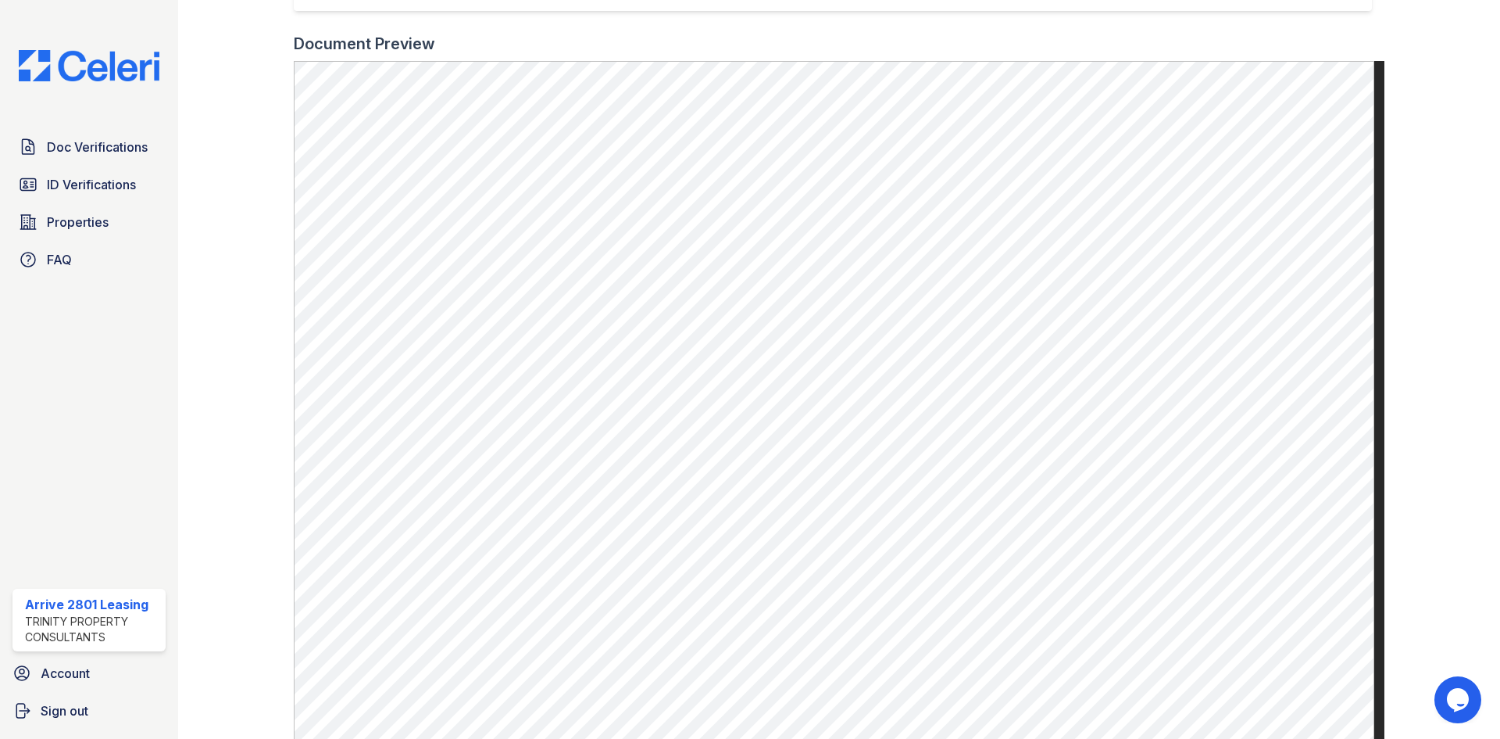
scroll to position [488, 0]
